Goal: Feedback & Contribution: Submit feedback/report problem

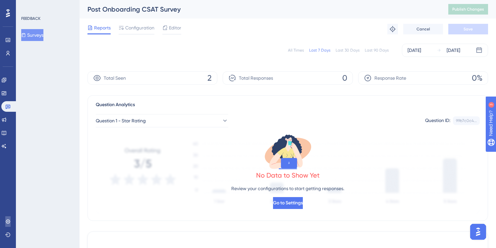
click at [7, 221] on icon at bounding box center [7, 221] width 5 height 5
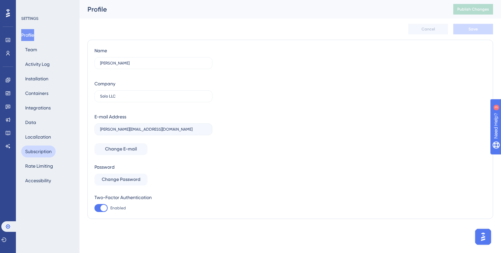
click at [39, 156] on button "Subscription" at bounding box center [38, 152] width 34 height 12
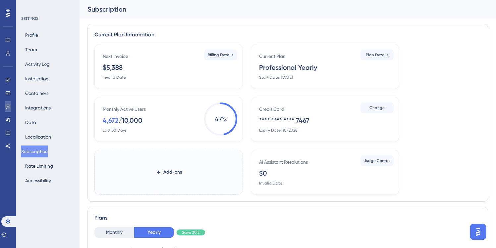
click at [10, 107] on icon at bounding box center [7, 106] width 5 height 5
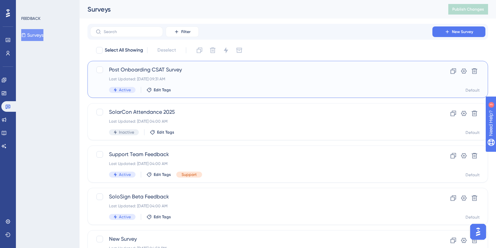
click at [207, 75] on div "Post Onboarding CSAT Survey Last Updated: [DATE] 09:31 AM Active Edit Tags" at bounding box center [261, 79] width 304 height 27
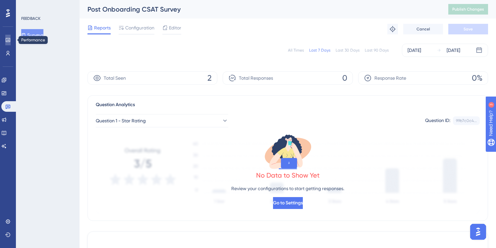
click at [8, 41] on icon at bounding box center [8, 40] width 4 height 4
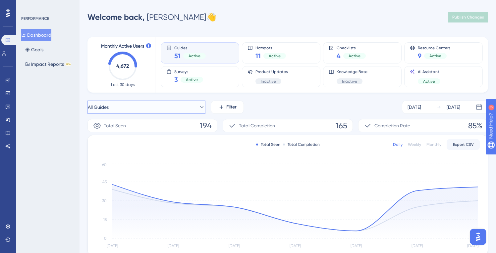
click at [182, 109] on button "All Guides" at bounding box center [146, 107] width 118 height 13
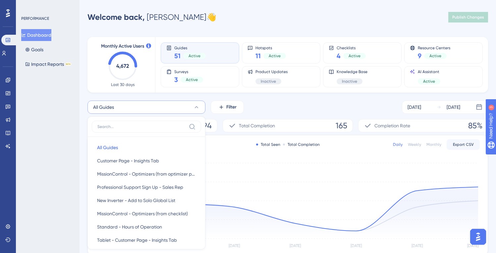
scroll to position [54, 0]
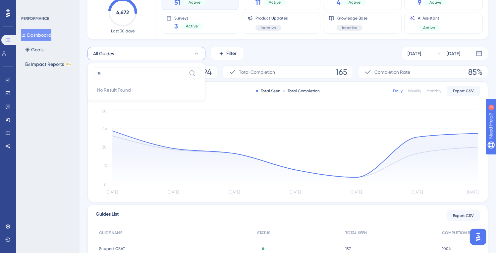
type input "s"
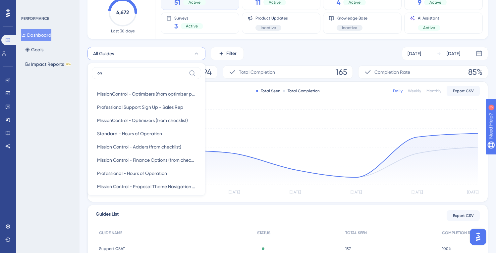
type input "o"
type input "a"
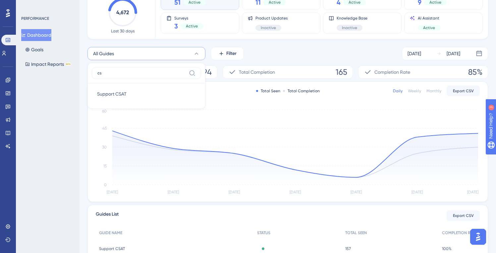
type input "c"
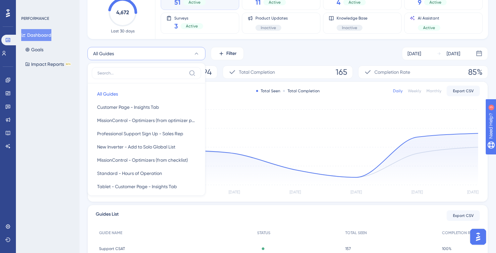
click at [63, 94] on div "PERFORMANCE Dashboard Goals Impact Reports BETA" at bounding box center [48, 126] width 64 height 253
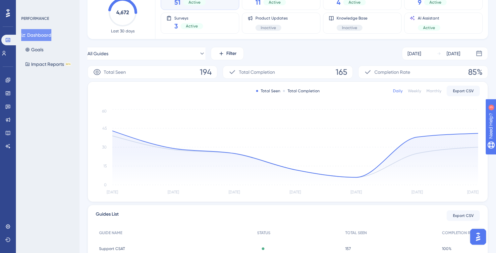
click at [7, 99] on div "Engagement Widgets Feedback Product Updates Knowledge Base AI Assistant" at bounding box center [7, 113] width 5 height 77
click at [8, 104] on icon at bounding box center [7, 106] width 5 height 5
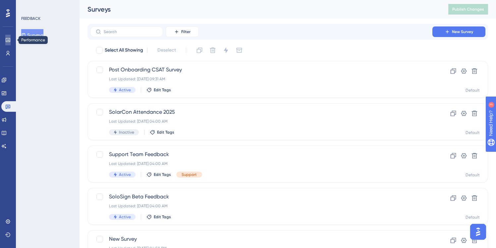
click at [9, 38] on icon at bounding box center [7, 39] width 5 height 5
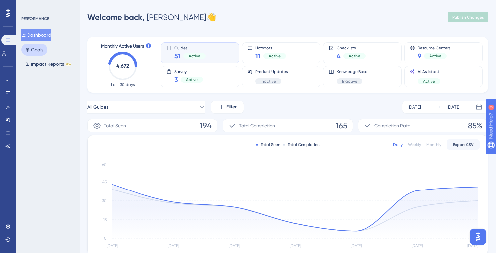
click at [38, 51] on button "Goals" at bounding box center [34, 50] width 26 height 12
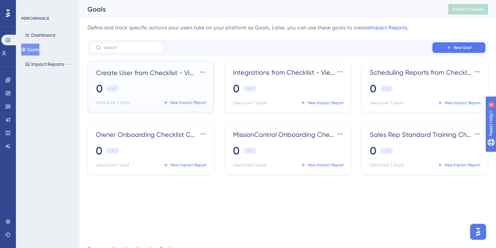
click at [146, 77] on span "Create User from Checklist - Viewed" at bounding box center [146, 72] width 101 height 9
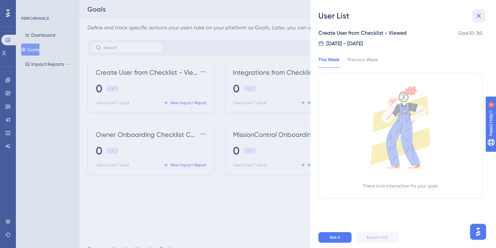
click at [474, 14] on button at bounding box center [478, 15] width 13 height 13
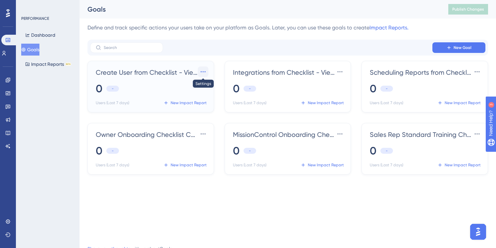
click at [199, 74] on button at bounding box center [203, 72] width 11 height 11
click at [193, 91] on span "Settings" at bounding box center [190, 91] width 17 height 8
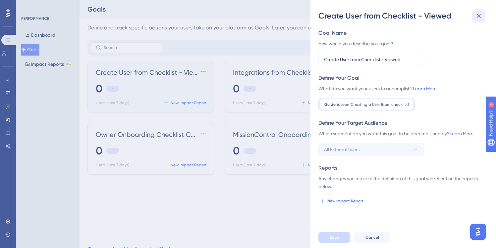
click at [482, 12] on icon at bounding box center [479, 16] width 8 height 8
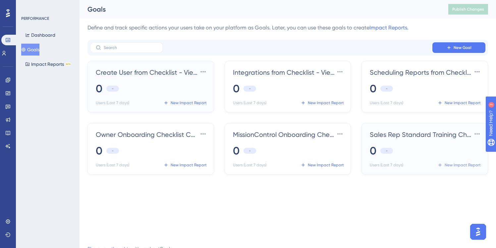
click at [468, 168] on span "New Impact Report" at bounding box center [462, 165] width 36 height 5
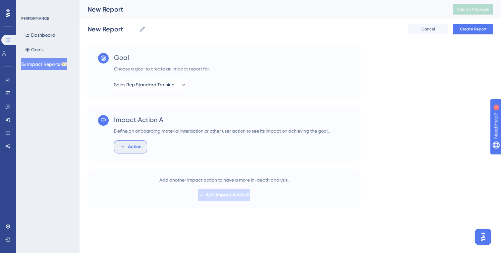
click at [140, 148] on span "Action" at bounding box center [135, 147] width 14 height 8
type input "s"
type input "c"
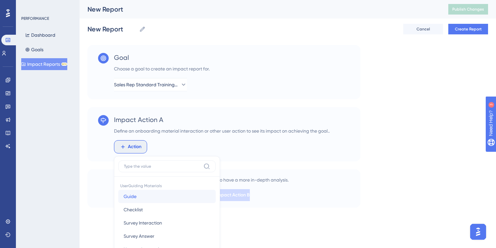
click at [134, 201] on button "Guide Guide" at bounding box center [166, 196] width 97 height 13
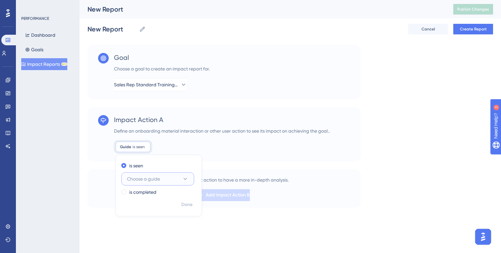
click at [143, 176] on span "Choose a guide" at bounding box center [143, 179] width 33 height 8
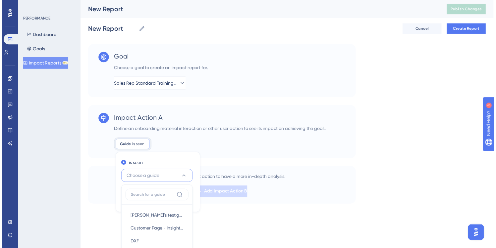
scroll to position [128, 0]
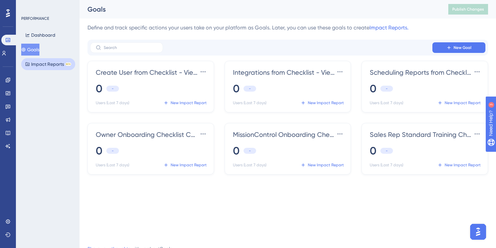
click at [59, 59] on button "Impact Reports BETA" at bounding box center [48, 64] width 54 height 12
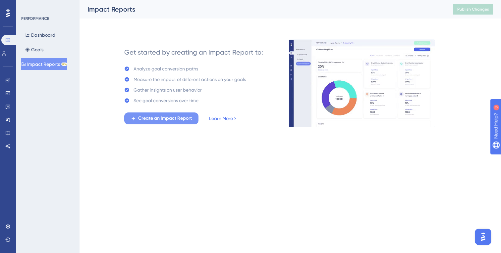
click at [181, 117] on span "Create an Impact Report" at bounding box center [165, 119] width 54 height 8
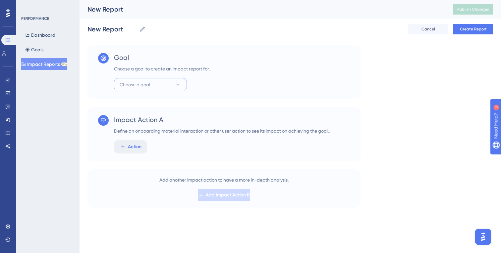
click at [170, 85] on button "Choose a goal" at bounding box center [150, 84] width 73 height 13
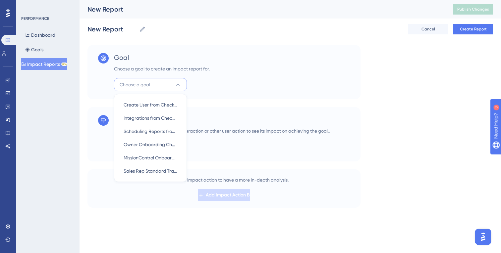
click at [170, 85] on button "Choose a goal" at bounding box center [150, 84] width 73 height 13
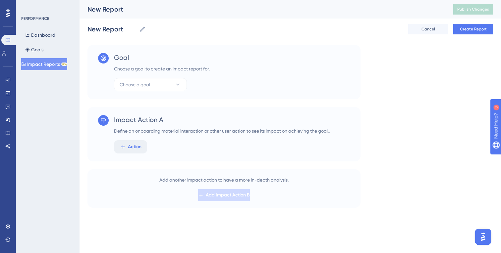
click at [43, 56] on div "Dashboard Goals Impact Reports BETA" at bounding box center [48, 49] width 54 height 41
click at [38, 51] on button "Goals" at bounding box center [34, 50] width 26 height 12
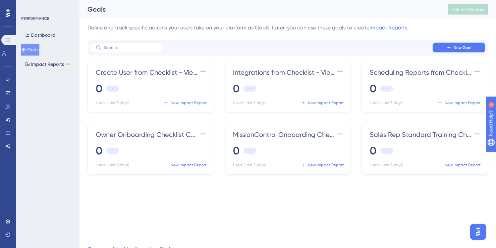
click at [451, 48] on icon at bounding box center [448, 47] width 5 height 5
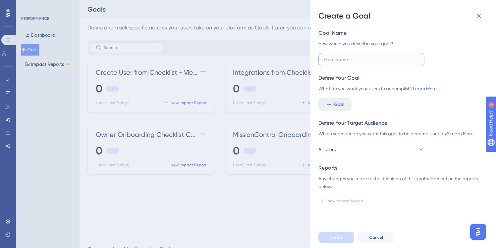
click at [389, 60] on input "text" at bounding box center [371, 59] width 95 height 7
type input "Post Onboarding CSAT Survey"
click at [391, 73] on div "Goal Name How would you describe your goal? Post Onboarding CSAT Survey Define …" at bounding box center [400, 118] width 164 height 178
click at [331, 104] on icon at bounding box center [329, 105] width 6 height 6
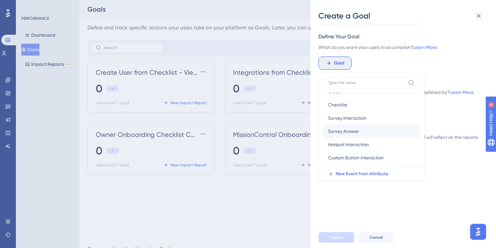
scroll to position [21, 0]
click at [362, 122] on span "Survey Interaction" at bounding box center [347, 119] width 38 height 8
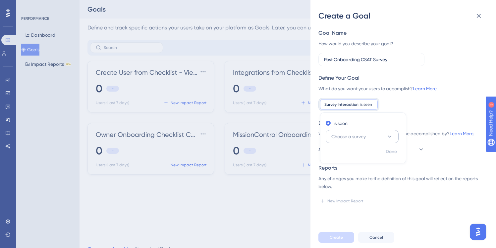
click at [349, 136] on span "Choose a survey" at bounding box center [348, 137] width 34 height 8
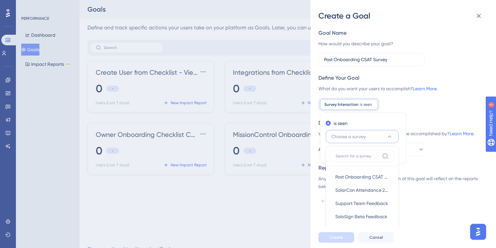
scroll to position [13, 0]
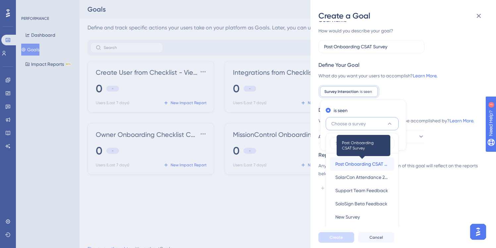
click at [359, 166] on span "Post Onboarding CSAT Survey" at bounding box center [362, 164] width 54 height 8
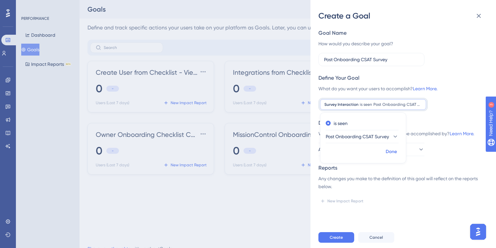
click at [391, 152] on span "Done" at bounding box center [391, 152] width 11 height 8
click at [374, 99] on div "Survey Interaction is seen Post Onboarding CSAT Survey Post Onboarding CSAT Sur…" at bounding box center [373, 104] width 106 height 11
click at [426, 91] on link "Learn More." at bounding box center [425, 88] width 25 height 5
click at [442, 127] on div "Define Your Target Audience" at bounding box center [400, 123] width 164 height 8
click at [390, 148] on button "All Users" at bounding box center [371, 149] width 106 height 13
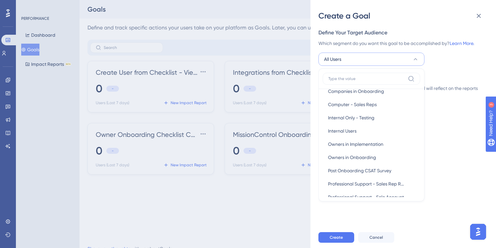
scroll to position [109, 0]
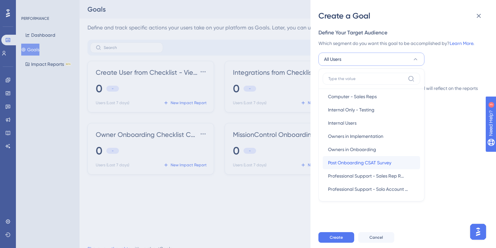
click at [375, 156] on button "Post Onboarding CSAT Survey Post Onboarding CSAT Survey" at bounding box center [371, 162] width 97 height 13
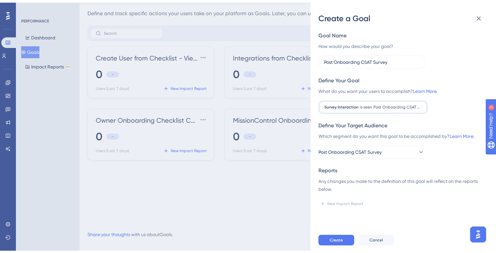
scroll to position [21, 0]
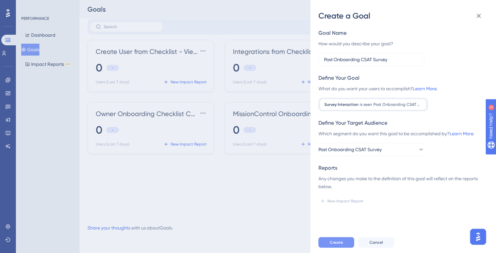
click at [341, 243] on span "Create" at bounding box center [336, 242] width 13 height 5
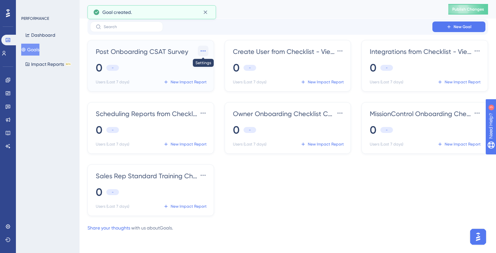
click at [203, 50] on icon at bounding box center [203, 51] width 7 height 7
click at [149, 68] on div "0 -" at bounding box center [152, 68] width 112 height 15
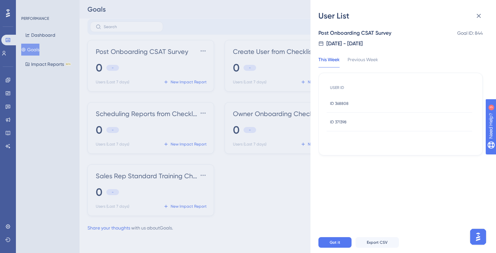
click at [193, 89] on div "User List Post Onboarding CSAT Survey Goal ID: 844 [DATE] - [DATE] This Week Pr…" at bounding box center [248, 126] width 496 height 253
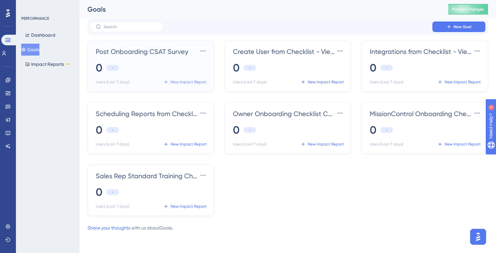
click at [193, 83] on span "New Impact Report" at bounding box center [189, 81] width 36 height 5
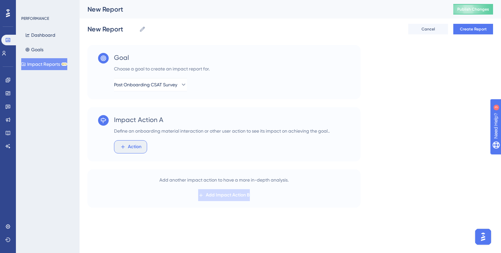
click at [140, 153] on button "Action" at bounding box center [130, 146] width 33 height 13
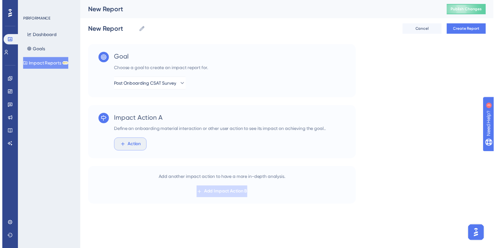
scroll to position [86, 0]
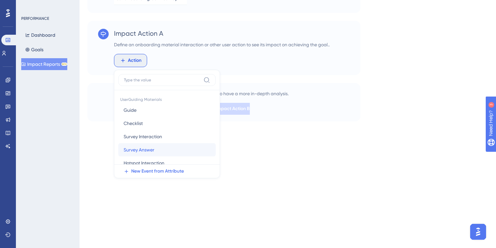
click at [148, 151] on span "Survey Answer" at bounding box center [139, 150] width 31 height 8
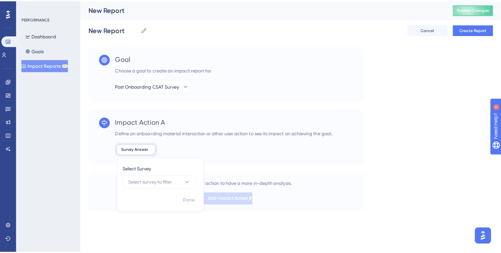
scroll to position [0, 0]
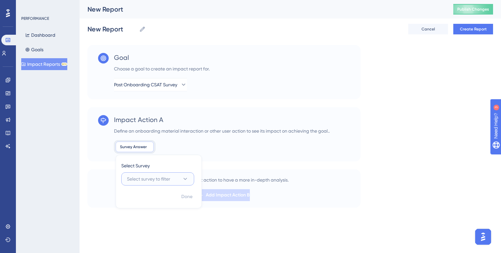
click at [145, 179] on span "Select survey to filter" at bounding box center [148, 179] width 43 height 8
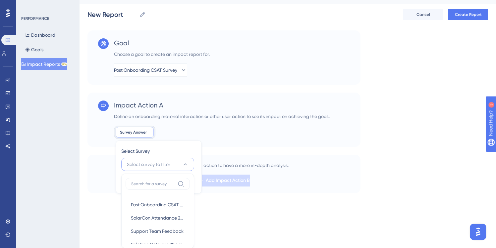
scroll to position [24, 0]
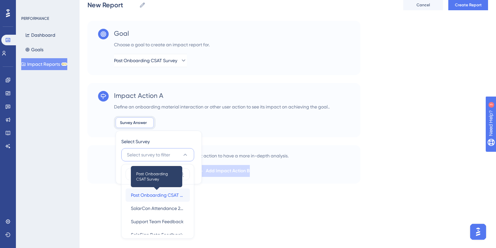
click at [142, 192] on span "Post Onboarding CSAT Survey" at bounding box center [158, 195] width 54 height 8
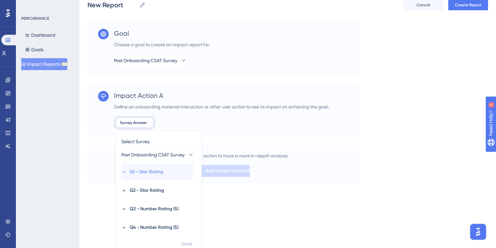
click at [122, 171] on icon at bounding box center [124, 173] width 6 height 6
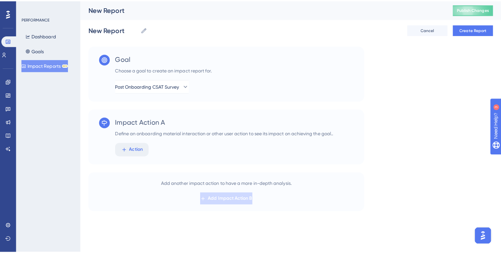
scroll to position [0, 0]
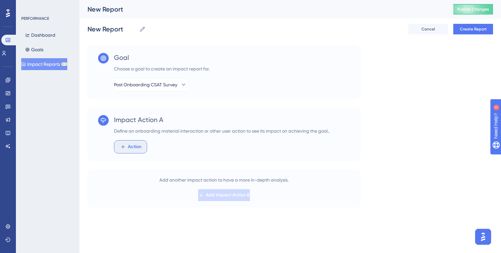
click at [124, 146] on icon at bounding box center [123, 147] width 6 height 6
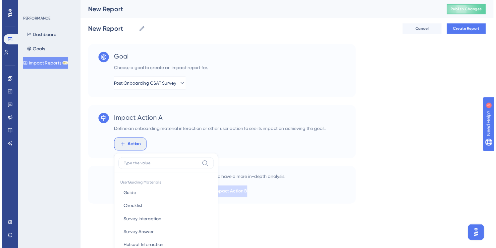
scroll to position [86, 0]
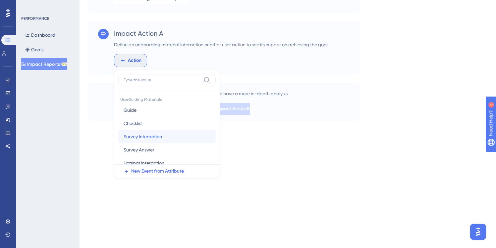
click at [135, 136] on span "Survey Interaction" at bounding box center [143, 137] width 38 height 8
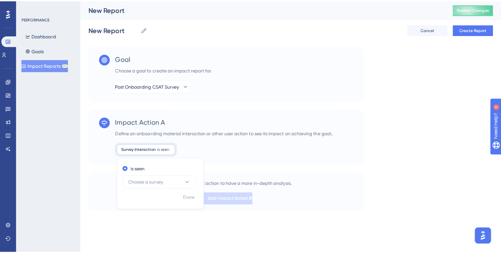
scroll to position [0, 0]
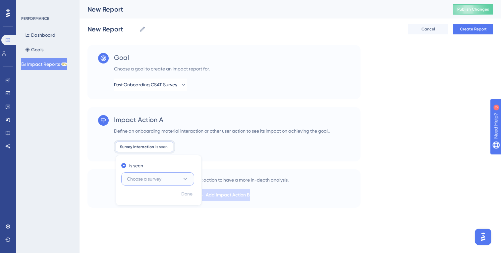
click at [140, 179] on span "Choose a survey" at bounding box center [144, 179] width 34 height 8
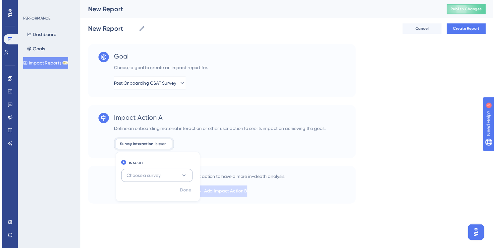
scroll to position [24, 0]
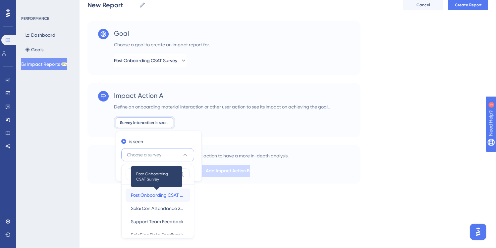
click at [141, 192] on span "Post Onboarding CSAT Survey" at bounding box center [158, 195] width 54 height 8
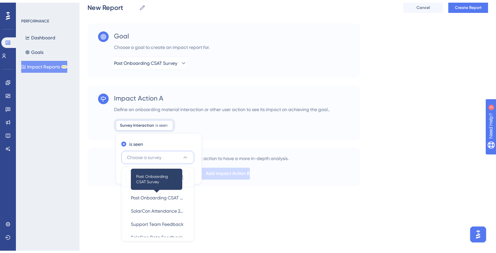
scroll to position [0, 0]
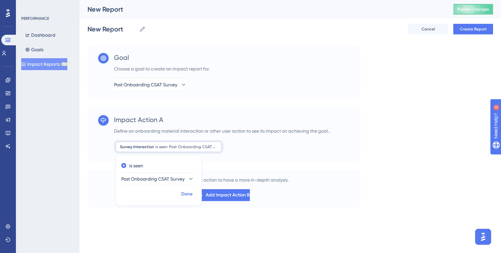
click at [184, 195] on span "Done" at bounding box center [186, 194] width 11 height 8
click at [427, 26] on button "Cancel" at bounding box center [428, 29] width 40 height 11
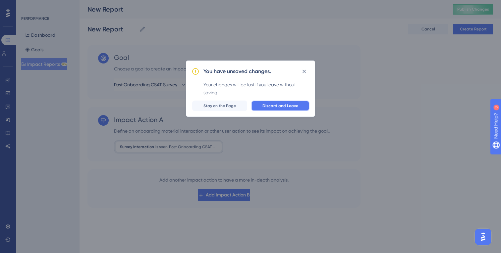
click at [273, 108] on span "Discard and Leave" at bounding box center [280, 105] width 36 height 5
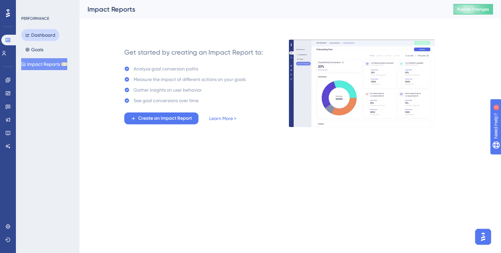
click at [46, 36] on button "Dashboard" at bounding box center [40, 35] width 38 height 12
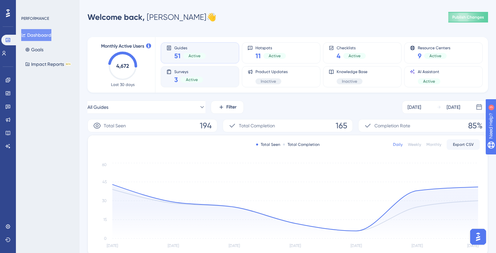
click at [192, 74] on span "Surveys" at bounding box center [188, 71] width 29 height 5
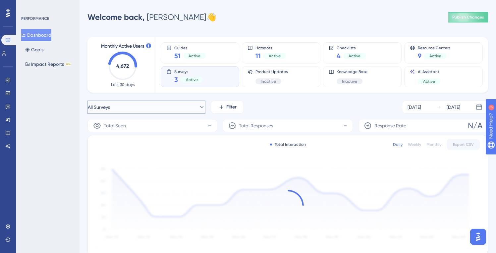
click at [166, 104] on button "All Surveys" at bounding box center [146, 107] width 118 height 13
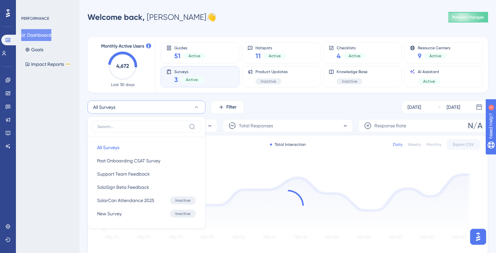
scroll to position [46, 0]
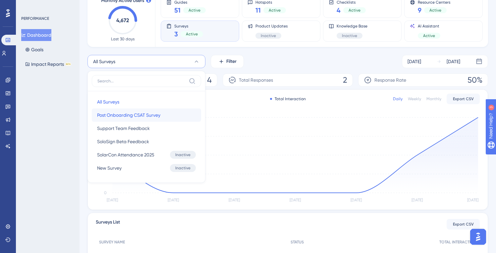
click at [141, 115] on span "Post Onboarding CSAT Survey" at bounding box center [128, 115] width 63 height 8
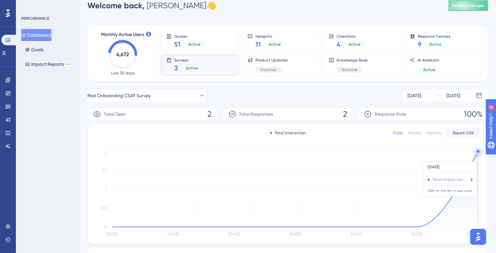
scroll to position [13, 0]
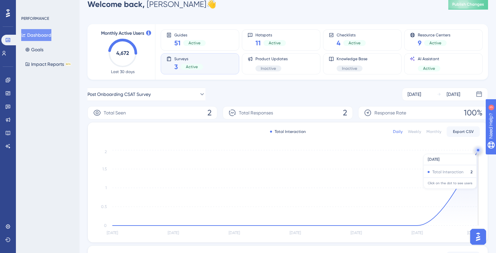
click at [477, 150] on circle at bounding box center [478, 150] width 2 height 2
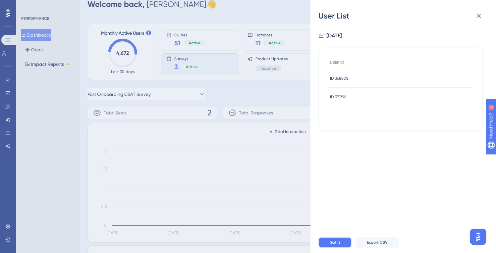
click at [340, 241] on button "Got it" at bounding box center [334, 242] width 33 height 11
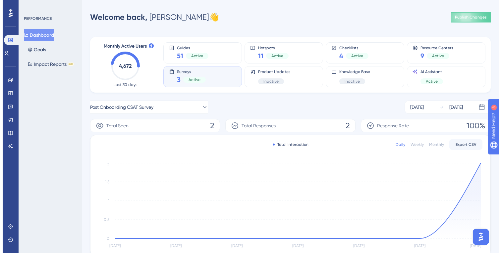
scroll to position [0, 0]
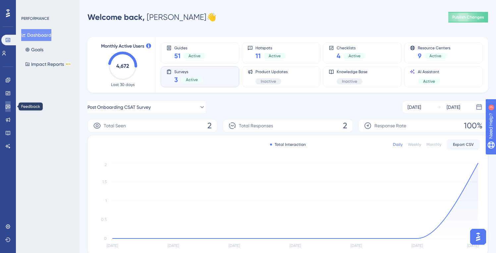
click at [8, 112] on link at bounding box center [7, 106] width 5 height 11
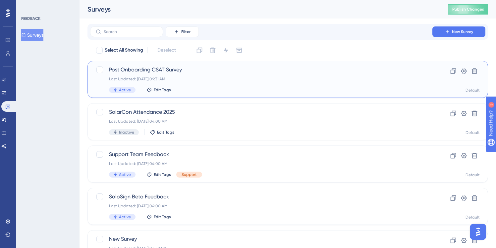
click at [219, 75] on div "Post Onboarding CSAT Survey Last Updated: [DATE] 09:31 AM Active Edit Tags" at bounding box center [261, 79] width 304 height 27
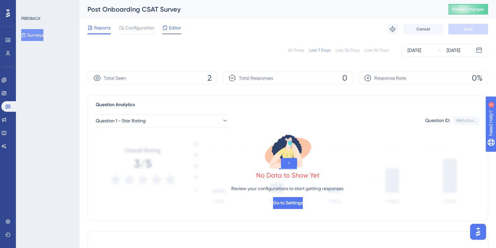
click at [175, 31] on span "Editor" at bounding box center [175, 28] width 12 height 8
click at [137, 26] on span "Configuration" at bounding box center [139, 28] width 29 height 8
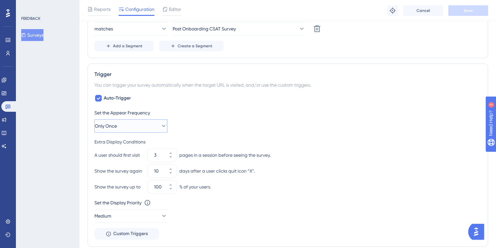
click at [154, 132] on button "Only Once" at bounding box center [130, 126] width 73 height 13
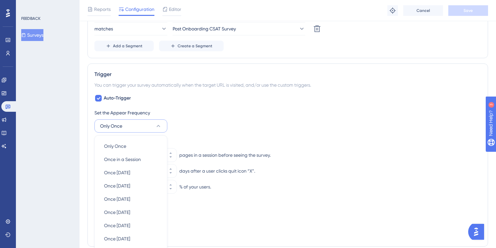
scroll to position [330, 0]
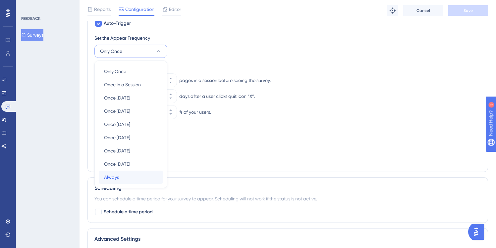
click at [125, 181] on div "Always Always" at bounding box center [131, 177] width 54 height 13
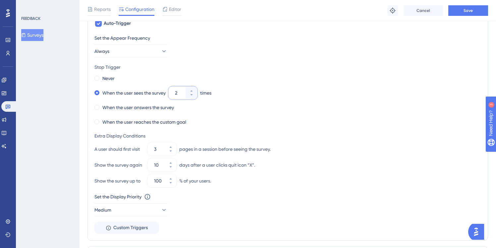
click at [183, 93] on input "2" at bounding box center [179, 93] width 9 height 8
click at [79, 117] on div "FEEDBACK Surveys" at bounding box center [48, 124] width 64 height 248
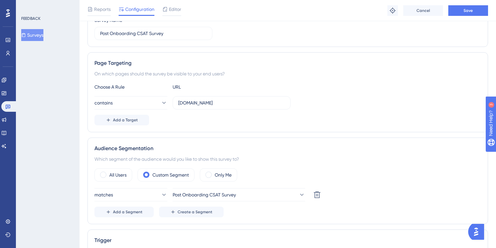
scroll to position [69, 0]
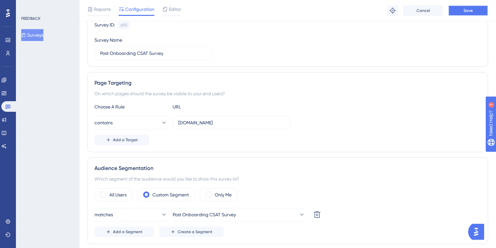
click at [471, 12] on span "Save" at bounding box center [467, 10] width 9 height 5
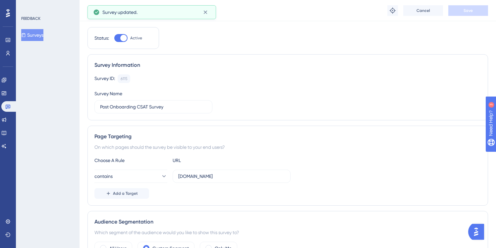
scroll to position [0, 0]
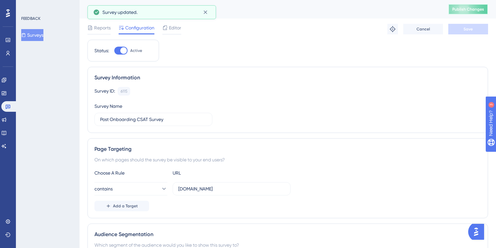
click at [467, 11] on span "Publish Changes" at bounding box center [468, 9] width 32 height 5
